Goal: Task Accomplishment & Management: Manage account settings

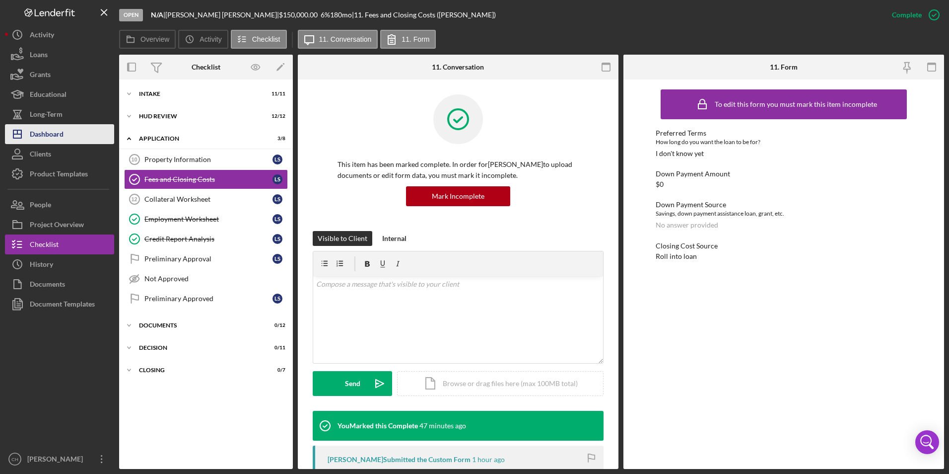
click at [61, 134] on div "Dashboard" at bounding box center [47, 135] width 34 height 22
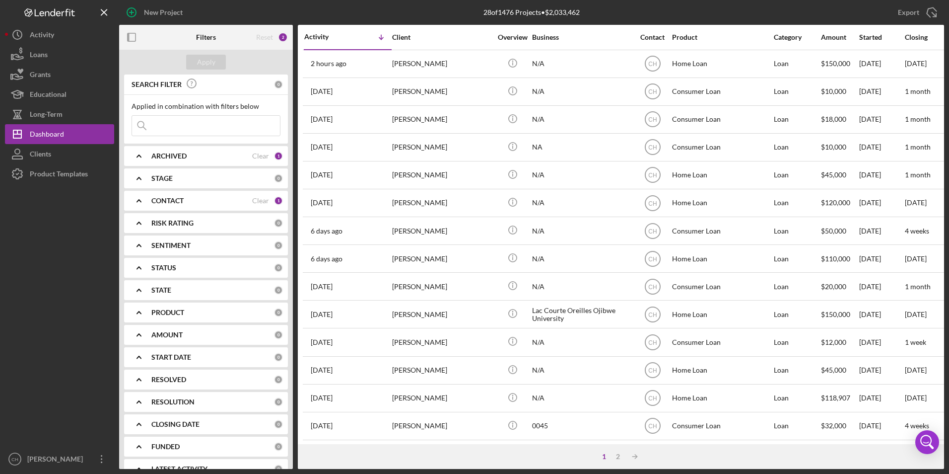
click at [176, 199] on b "CONTACT" at bounding box center [167, 201] width 32 height 8
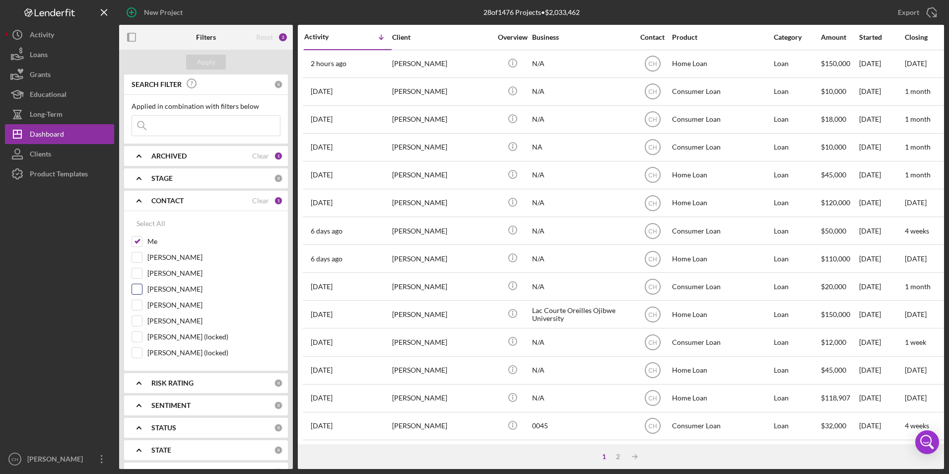
click at [133, 287] on input "[PERSON_NAME]" at bounding box center [137, 289] width 10 height 10
checkbox input "true"
click at [139, 353] on input "[PERSON_NAME] (locked)" at bounding box center [137, 353] width 10 height 10
checkbox input "true"
click at [213, 59] on div "Apply" at bounding box center [206, 62] width 18 height 15
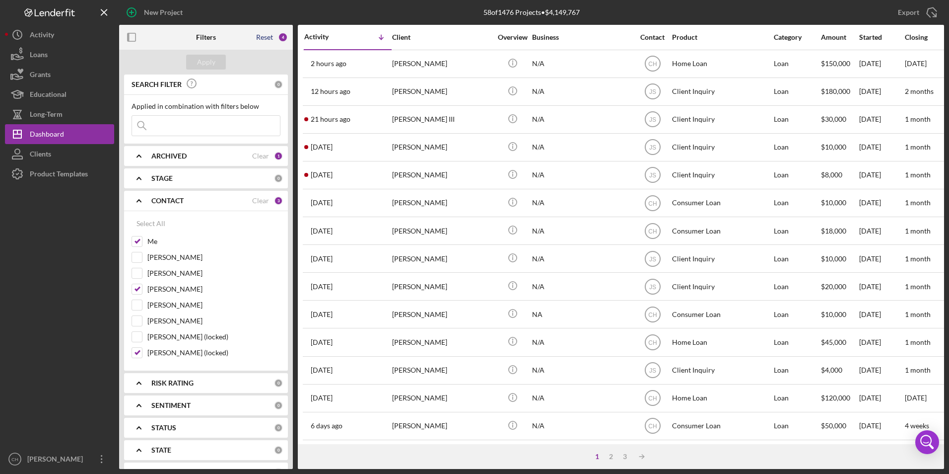
click at [265, 37] on div "Reset" at bounding box center [264, 37] width 17 height 8
checkbox input "false"
click at [207, 58] on div "Apply" at bounding box center [206, 62] width 18 height 15
click at [140, 203] on icon "Icon/Expander" at bounding box center [139, 200] width 25 height 25
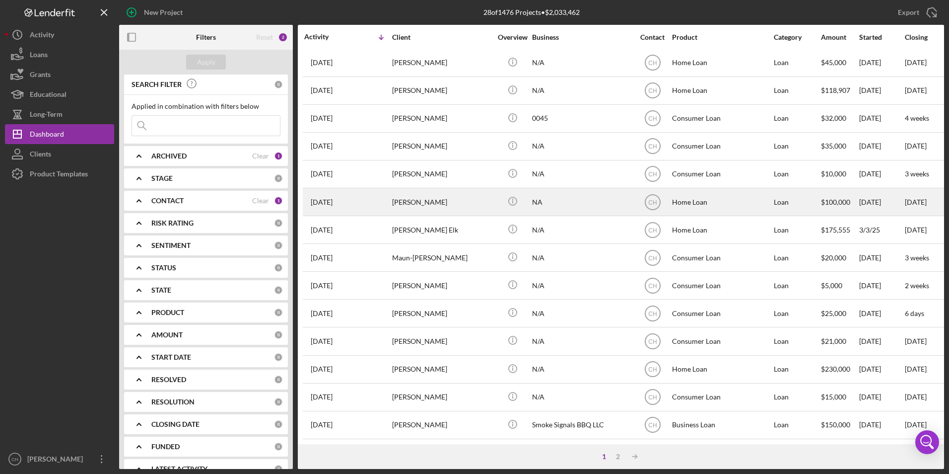
scroll to position [315, 0]
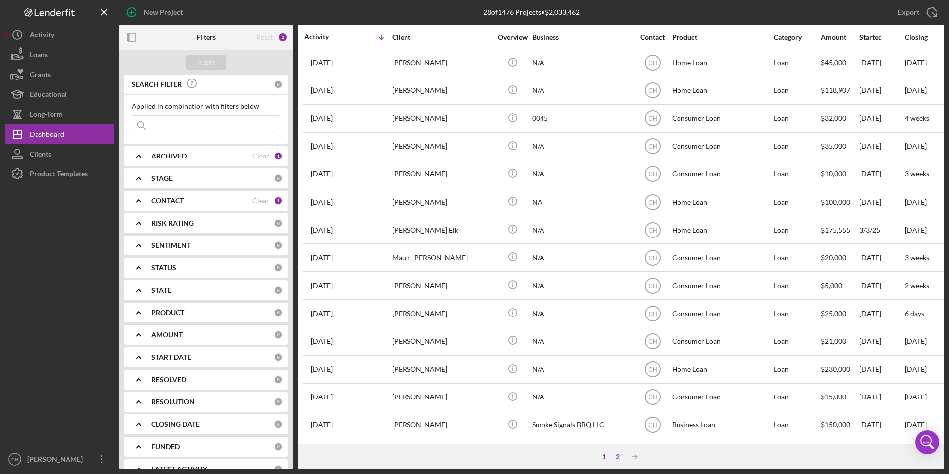
click at [617, 455] on div "2" at bounding box center [618, 456] width 14 height 8
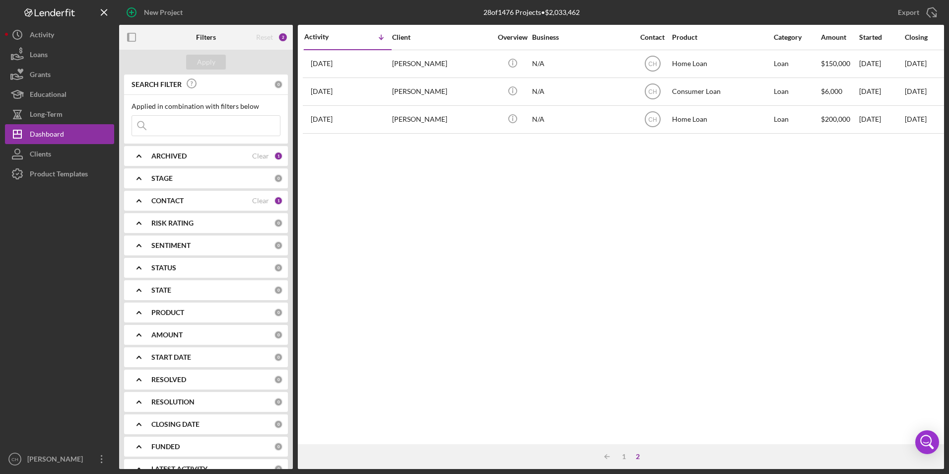
scroll to position [0, 0]
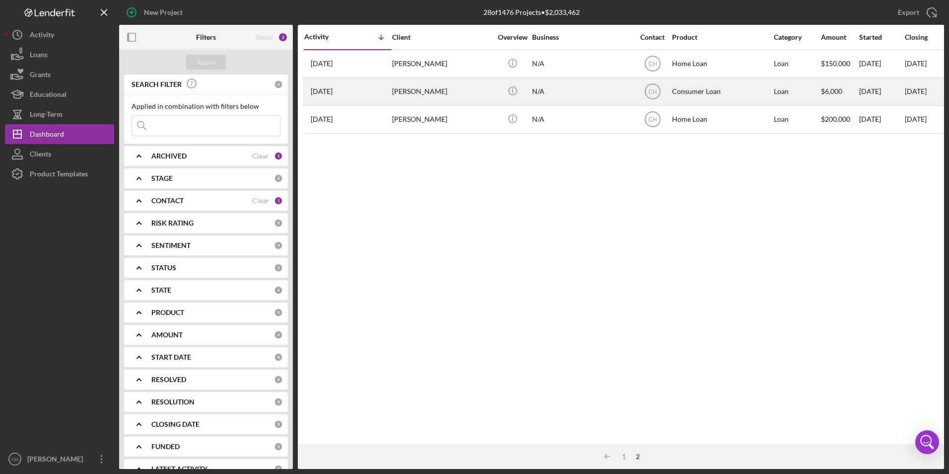
click at [415, 88] on div "[PERSON_NAME]" at bounding box center [441, 91] width 99 height 26
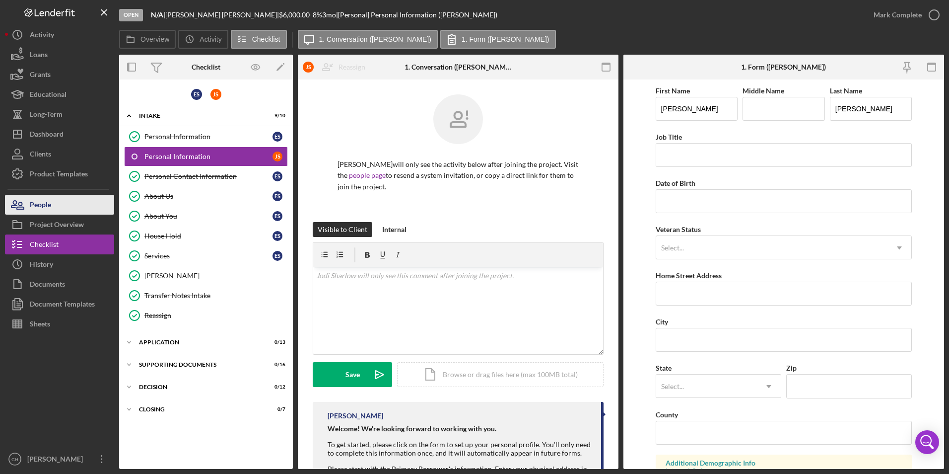
click at [62, 196] on button "People" at bounding box center [59, 205] width 109 height 20
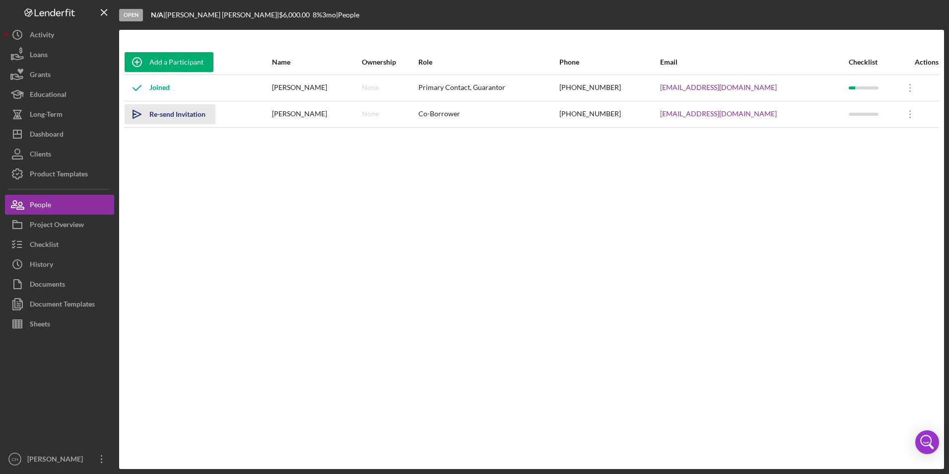
click at [172, 118] on div "Re-send Invitation" at bounding box center [177, 114] width 56 height 20
click at [53, 244] on div "Checklist" at bounding box center [44, 245] width 29 height 22
